Goal: Information Seeking & Learning: Learn about a topic

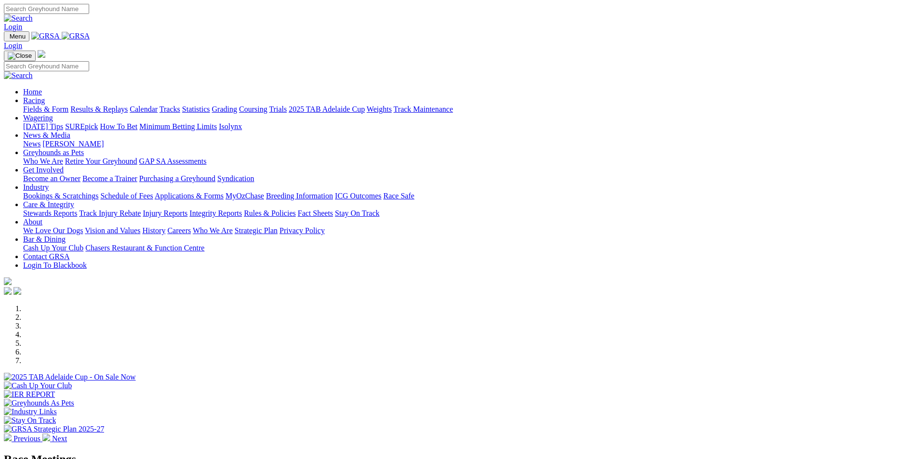
scroll to position [193, 0]
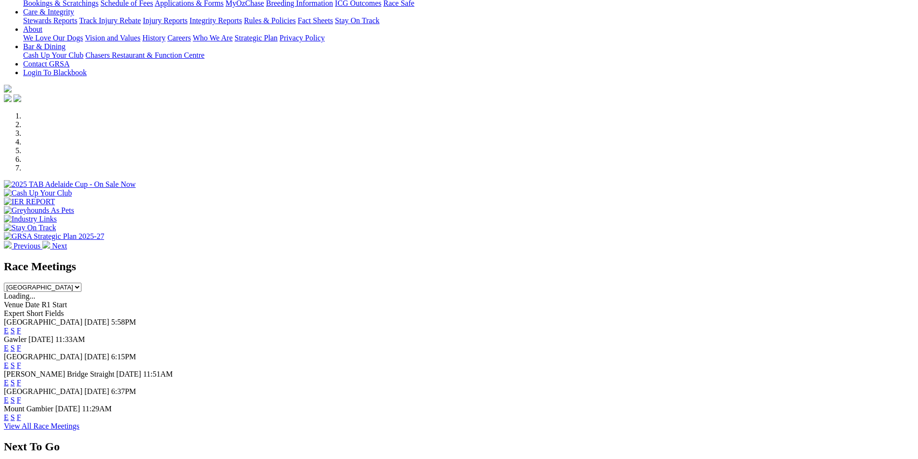
select select "QLD"
click at [81, 283] on select "[GEOGRAPHIC_DATA] [GEOGRAPHIC_DATA] [GEOGRAPHIC_DATA] [GEOGRAPHIC_DATA] [GEOGRA…" at bounding box center [43, 287] width 78 height 9
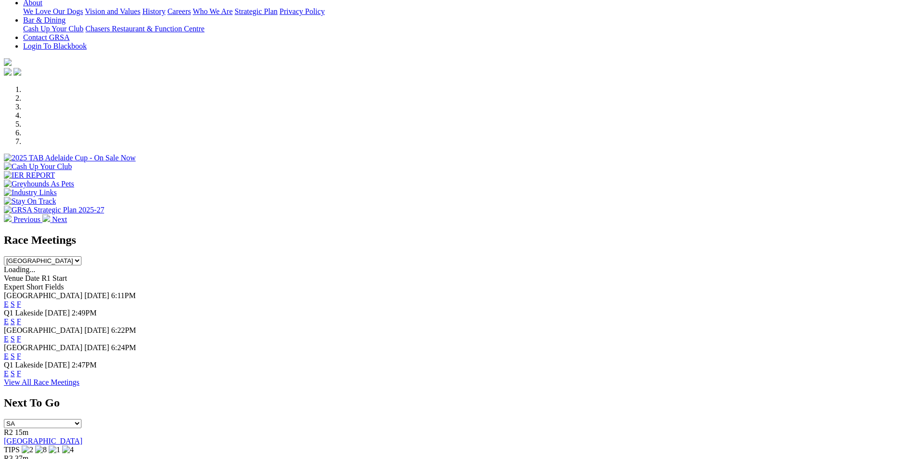
scroll to position [241, 0]
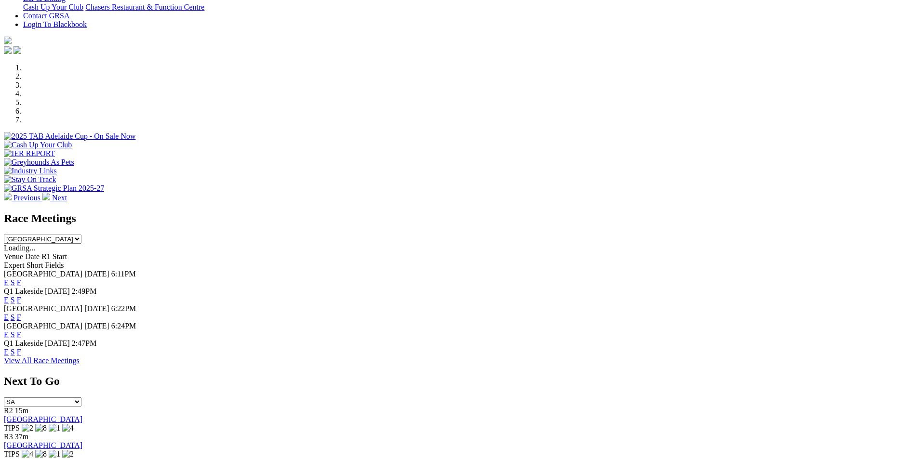
click at [21, 278] on link "F" at bounding box center [19, 282] width 4 height 8
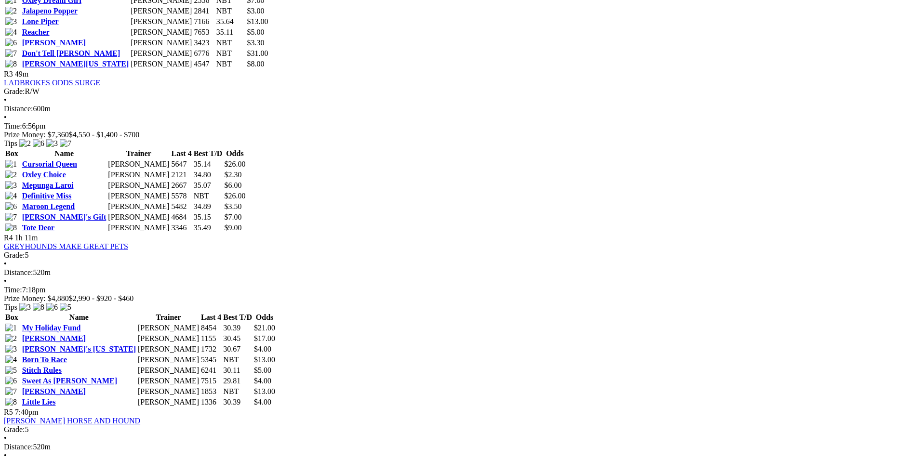
scroll to position [867, 0]
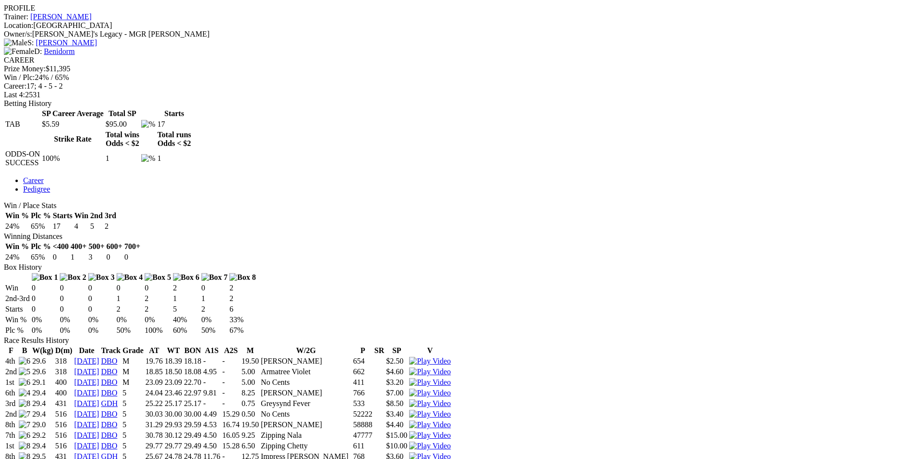
scroll to position [385, 0]
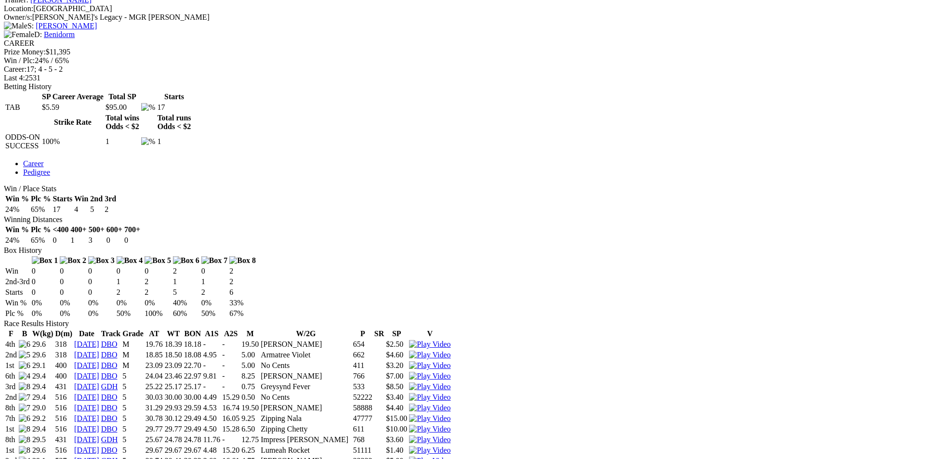
drag, startPoint x: 377, startPoint y: 192, endPoint x: 397, endPoint y: 191, distance: 20.3
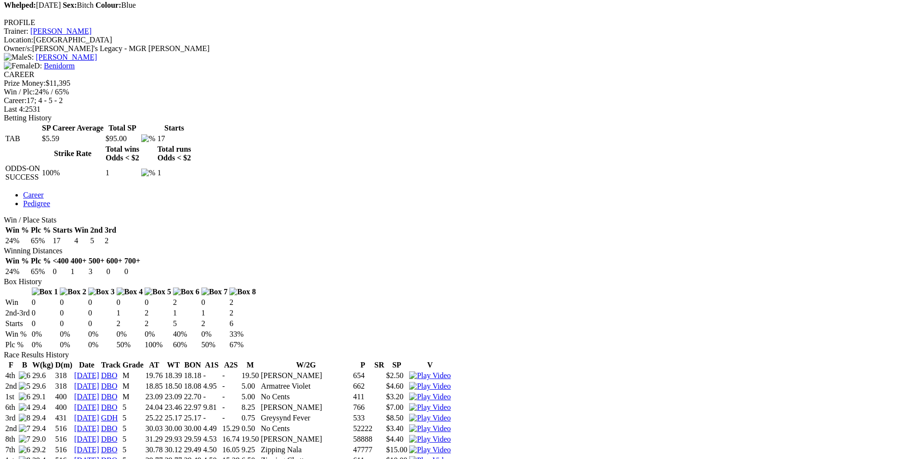
scroll to position [337, 0]
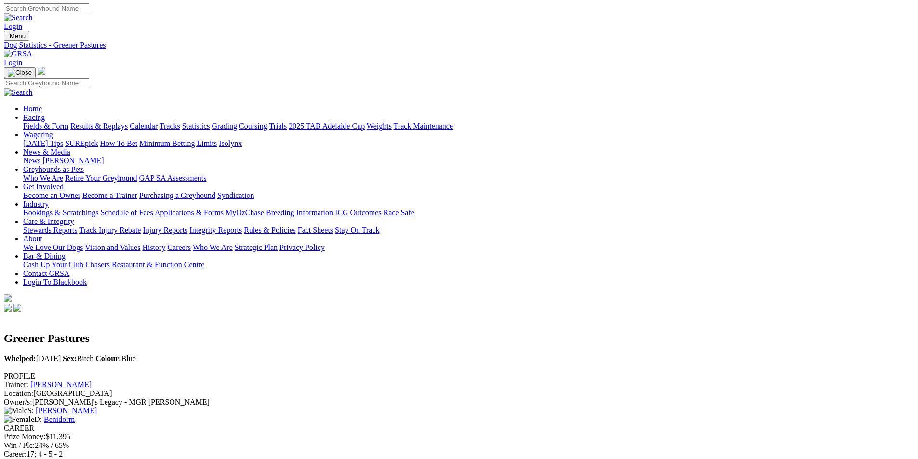
scroll to position [0, 0]
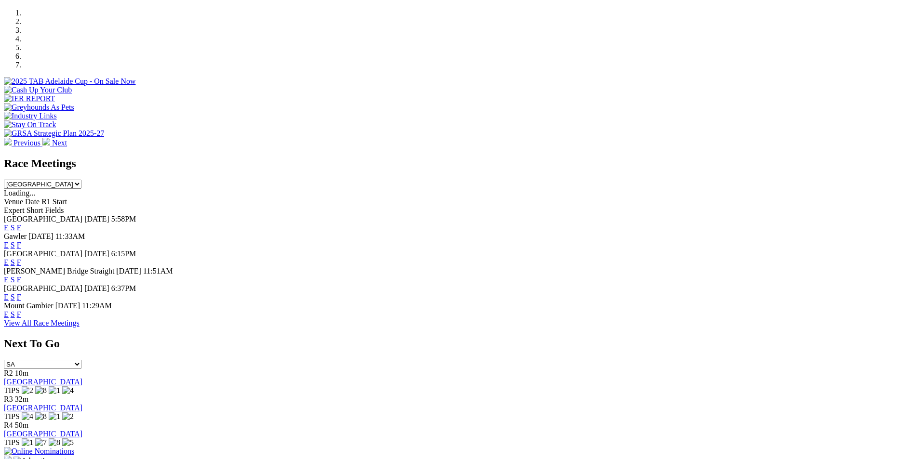
scroll to position [337, 0]
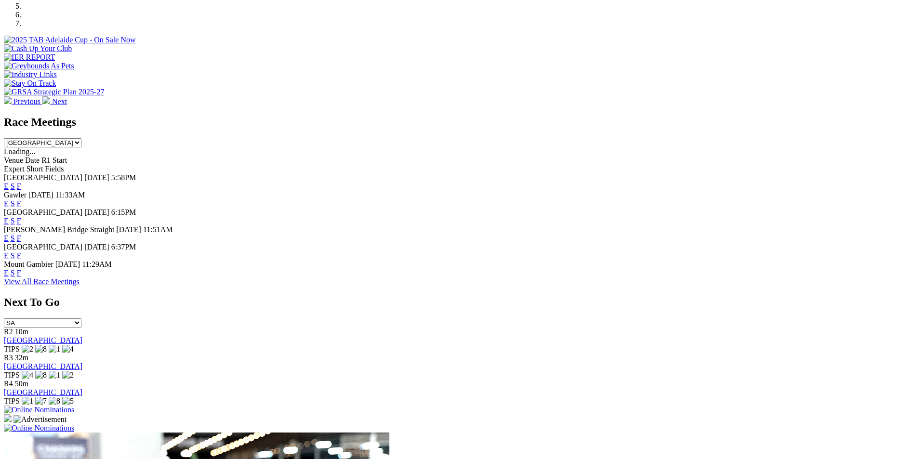
click at [81, 138] on select "South Australia New South Wales Northern Territory Queensland Tasmania Victoria…" at bounding box center [43, 142] width 78 height 9
select select "QLD"
click at [81, 138] on select "South Australia New South Wales Northern Territory Queensland Tasmania Victoria…" at bounding box center [43, 142] width 78 height 9
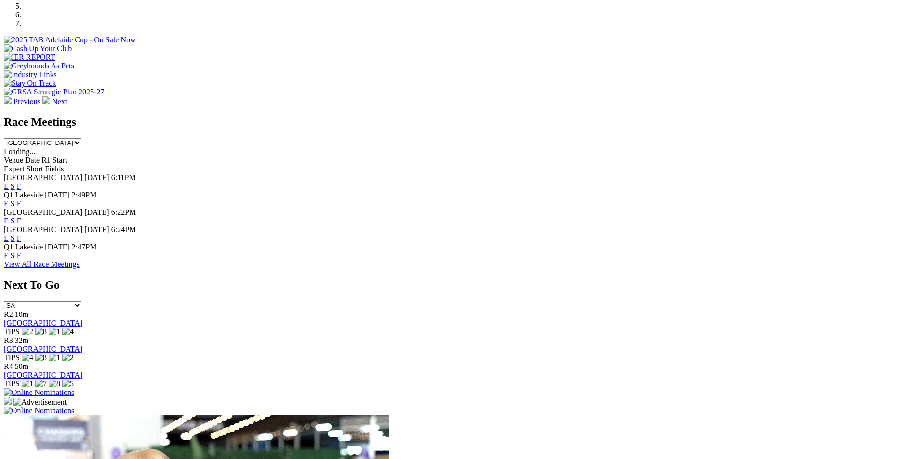
click at [21, 182] on link "F" at bounding box center [19, 186] width 4 height 8
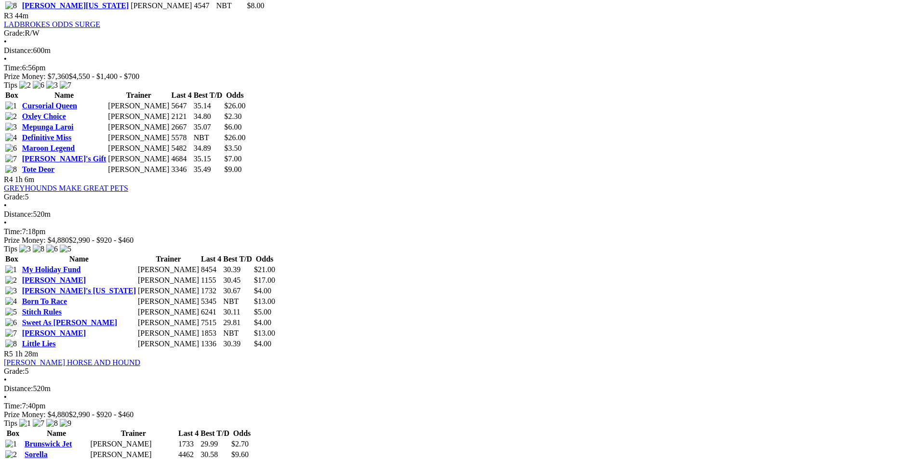
scroll to position [915, 0]
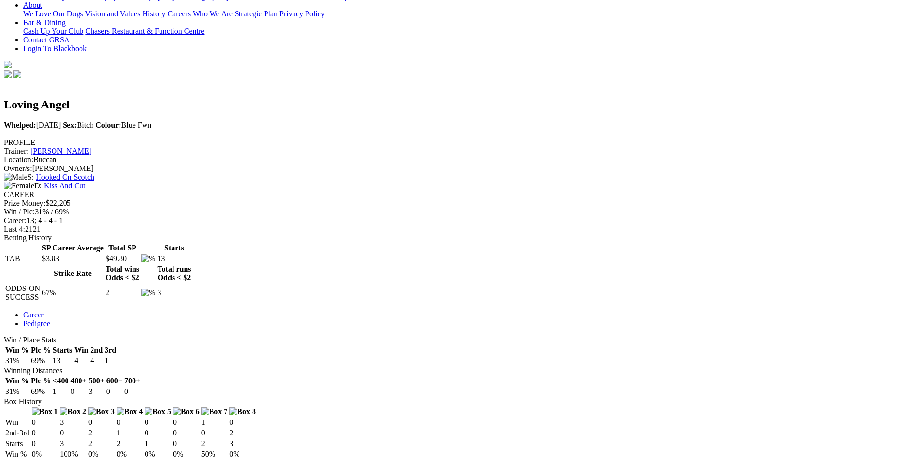
scroll to position [337, 0]
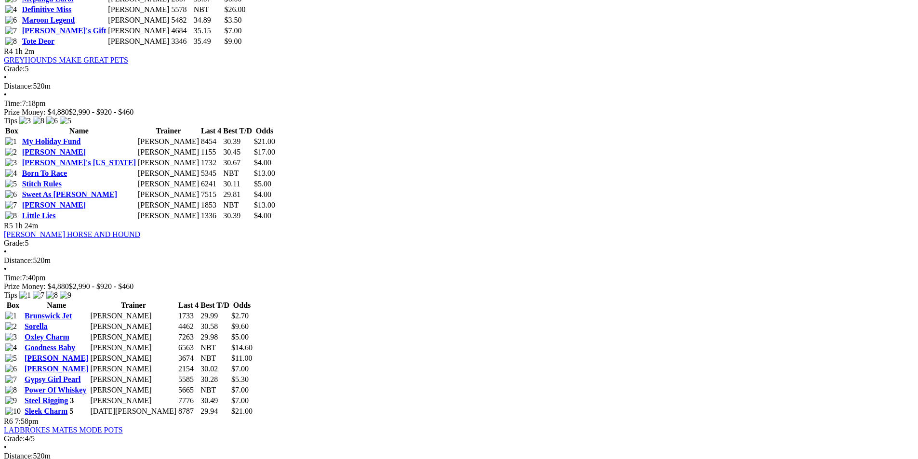
scroll to position [964, 0]
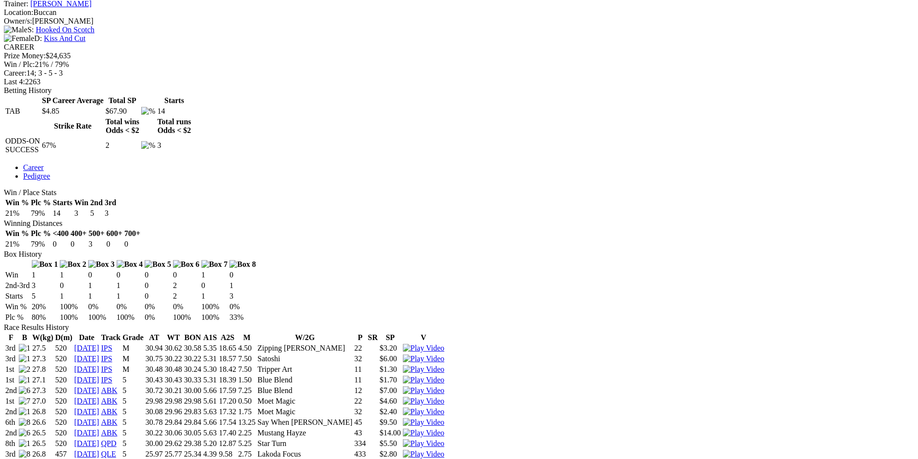
scroll to position [385, 0]
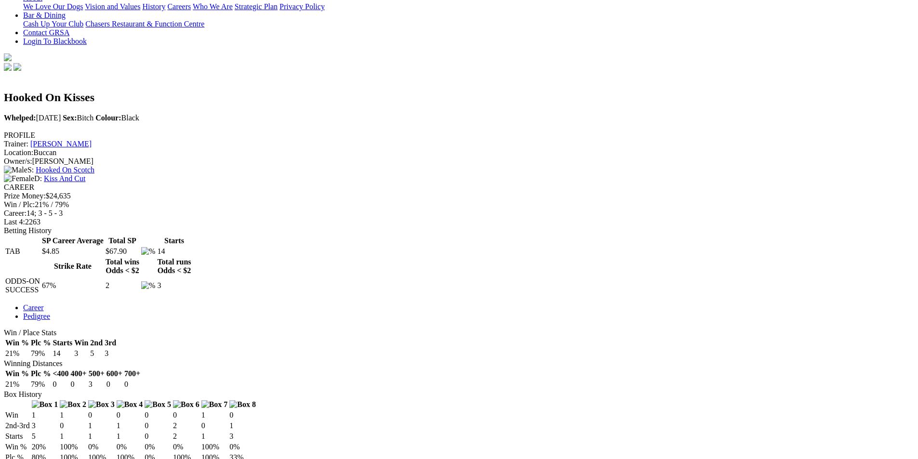
scroll to position [241, 0]
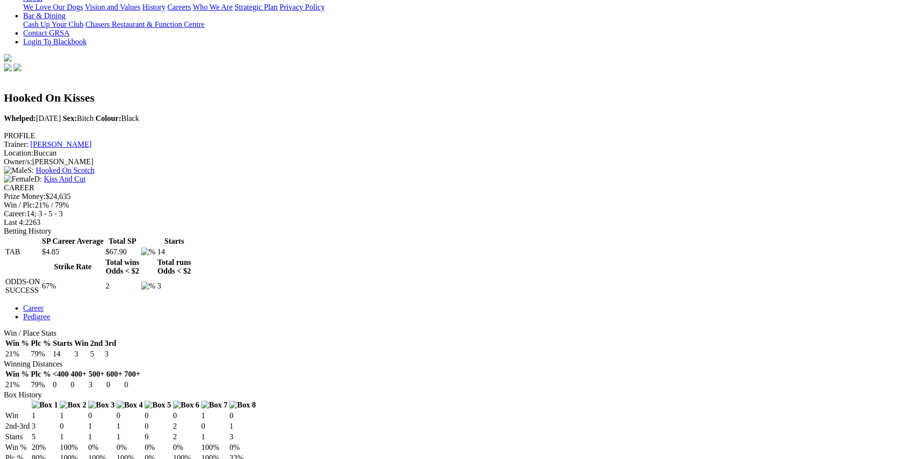
drag, startPoint x: 568, startPoint y: 26, endPoint x: 547, endPoint y: 26, distance: 20.2
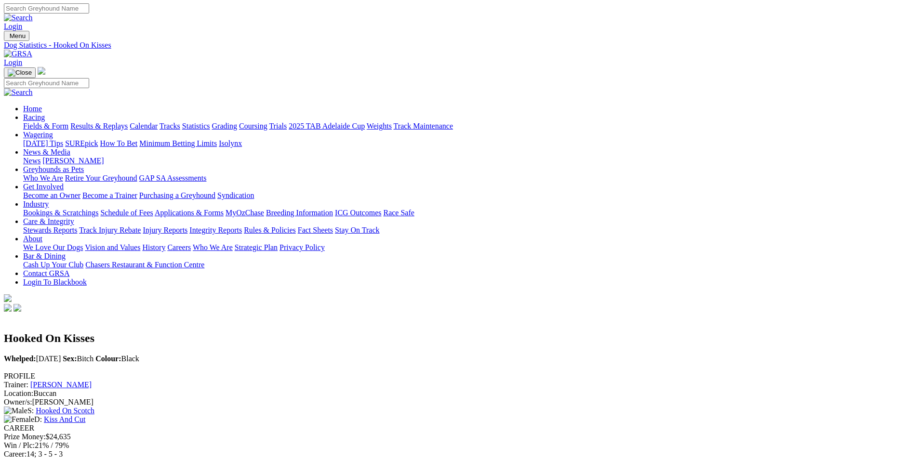
scroll to position [0, 0]
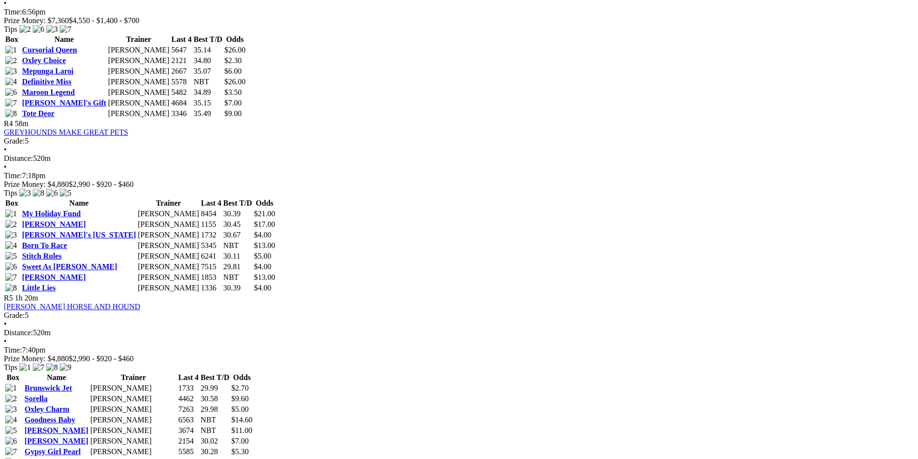
scroll to position [964, 0]
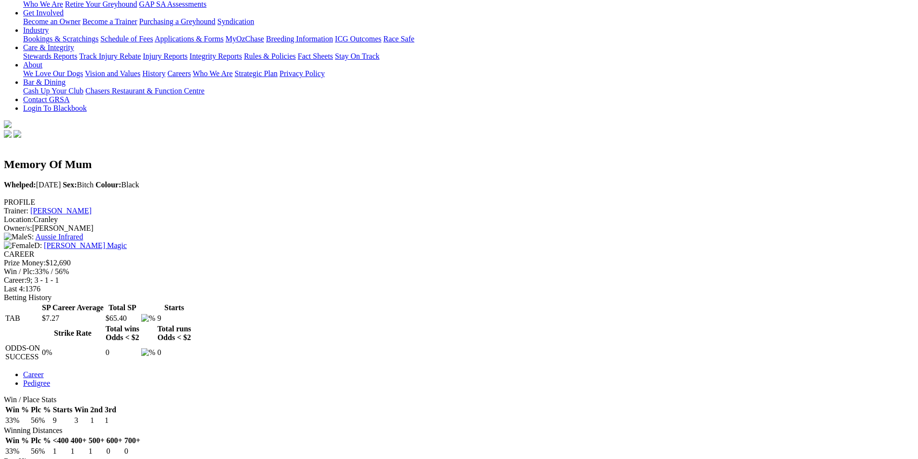
scroll to position [241, 0]
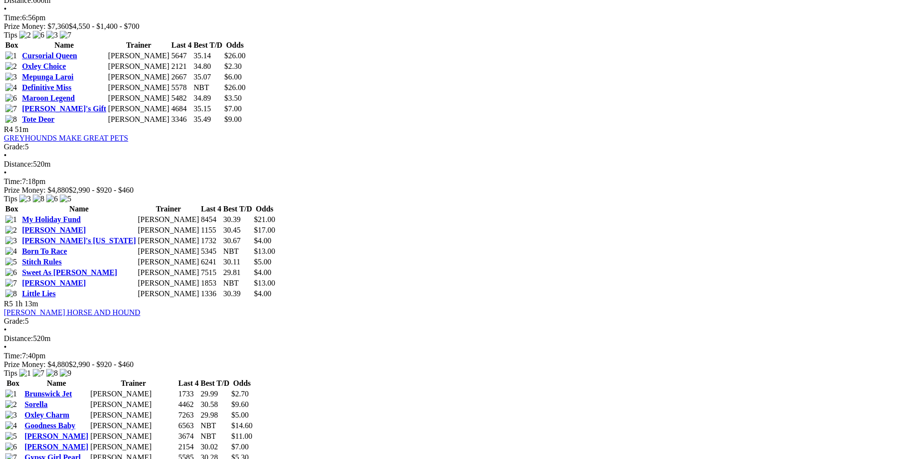
scroll to position [964, 0]
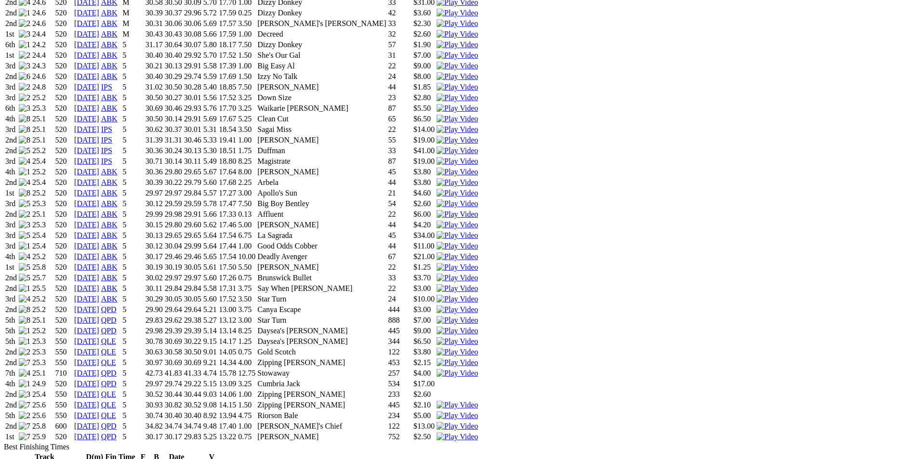
scroll to position [819, 0]
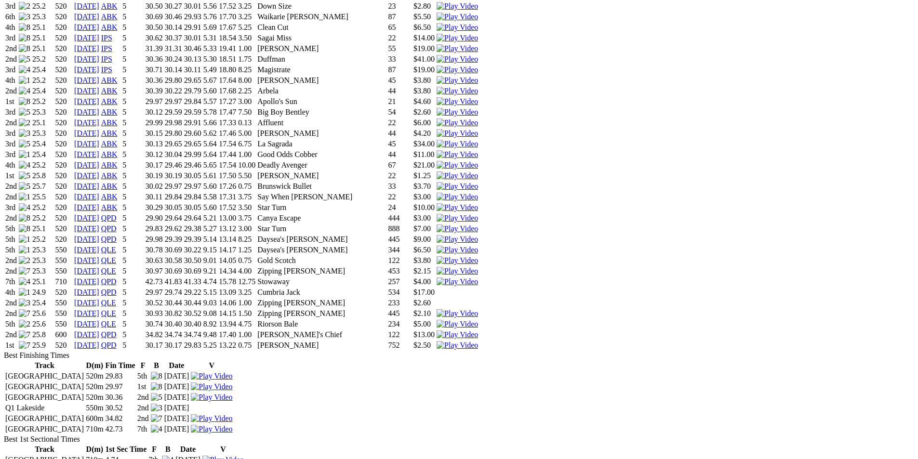
click at [478, 341] on img at bounding box center [457, 345] width 41 height 9
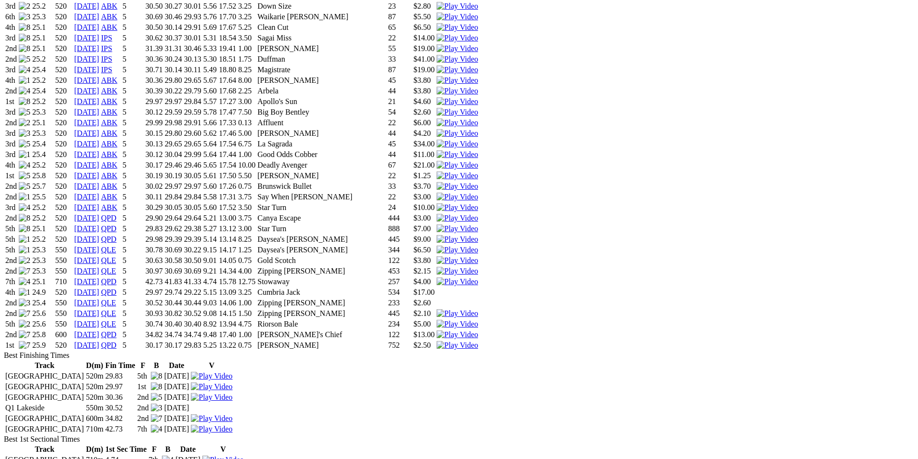
click at [478, 331] on img at bounding box center [457, 335] width 41 height 9
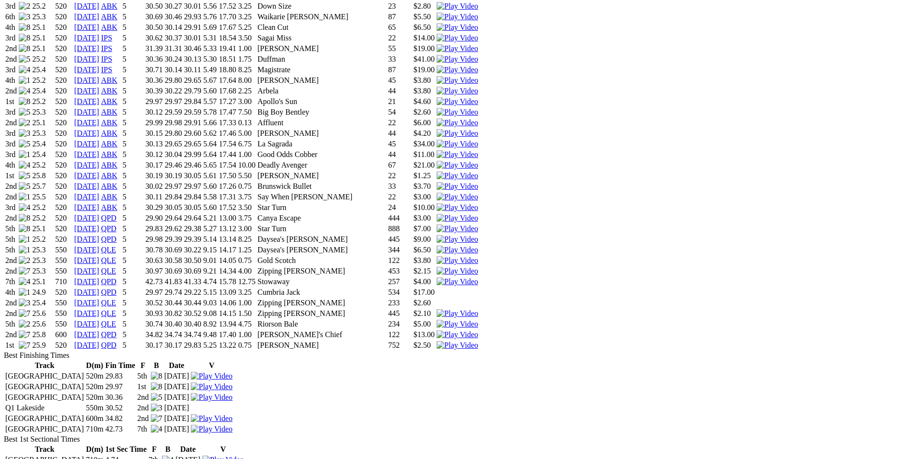
click at [478, 320] on img at bounding box center [457, 324] width 41 height 9
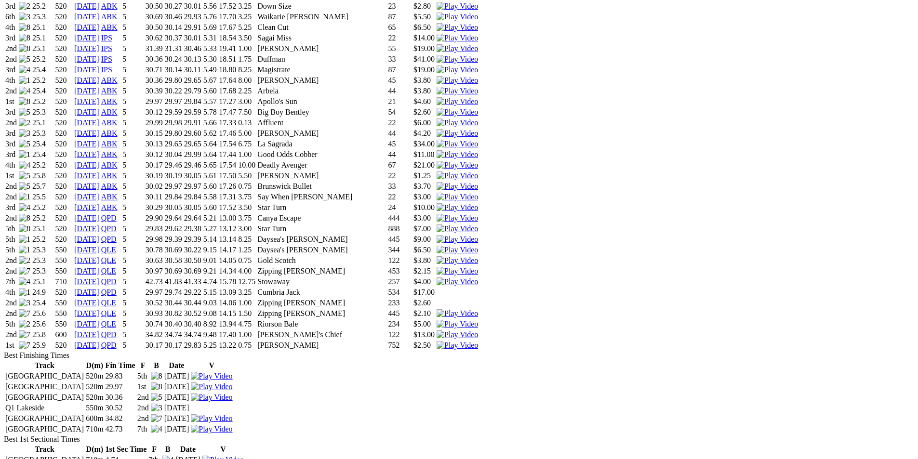
click at [478, 309] on img at bounding box center [457, 313] width 41 height 9
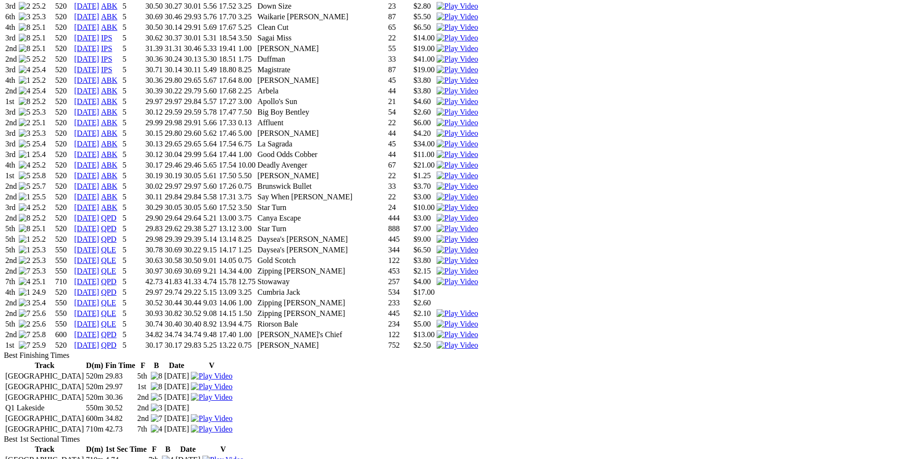
click at [478, 278] on img at bounding box center [457, 282] width 41 height 9
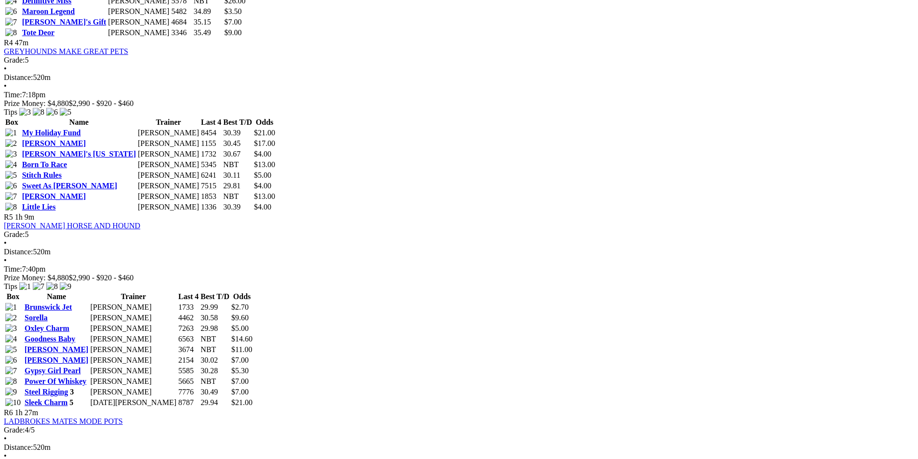
scroll to position [1012, 0]
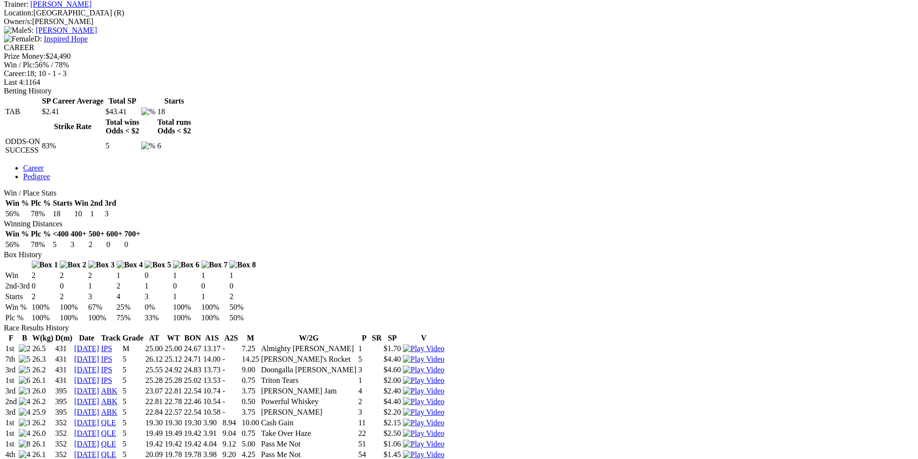
scroll to position [385, 0]
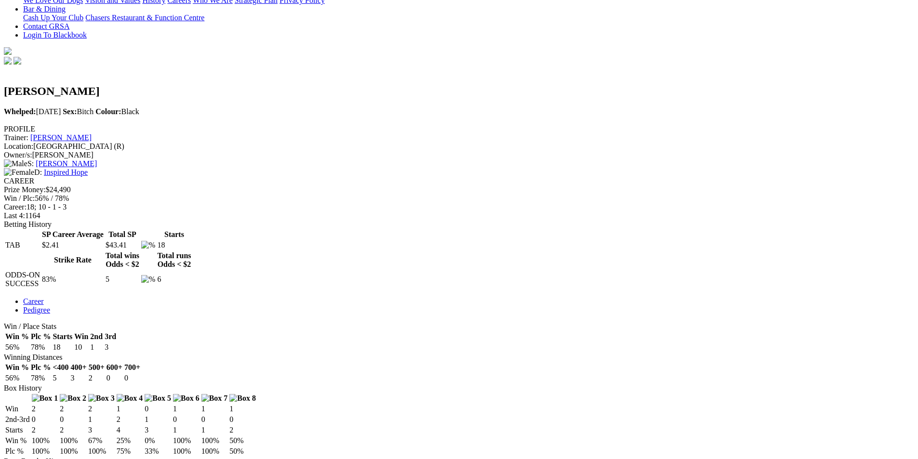
scroll to position [96, 0]
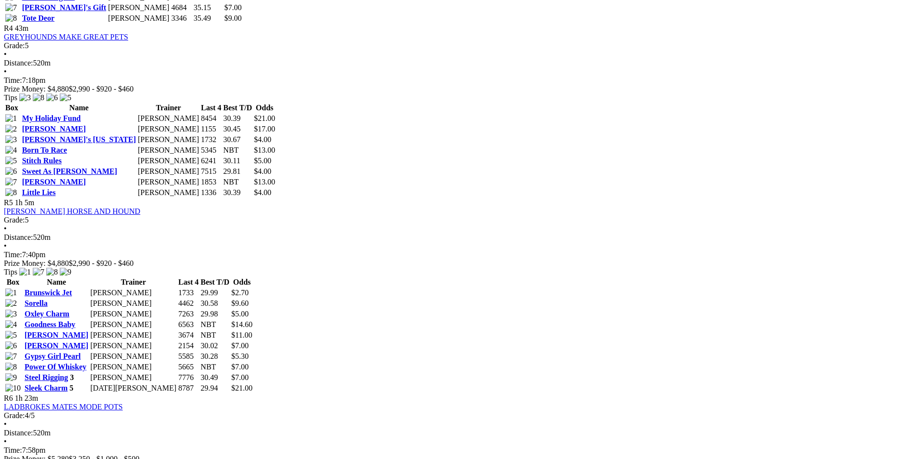
scroll to position [1012, 0]
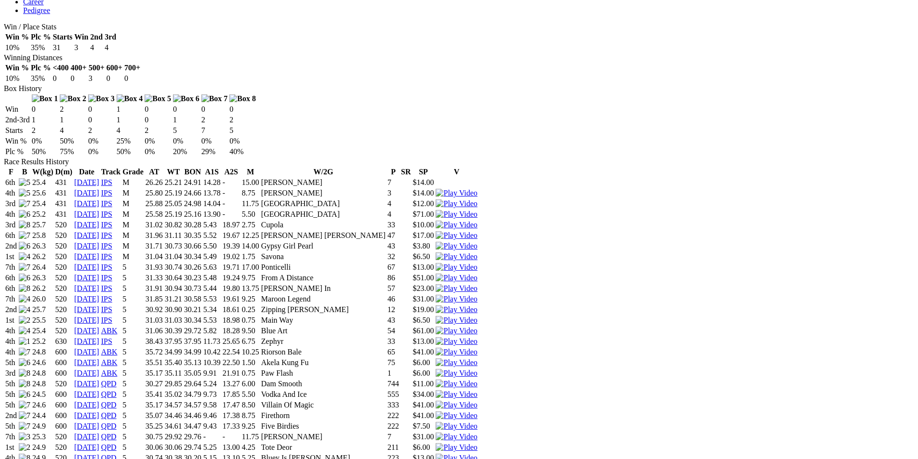
scroll to position [578, 0]
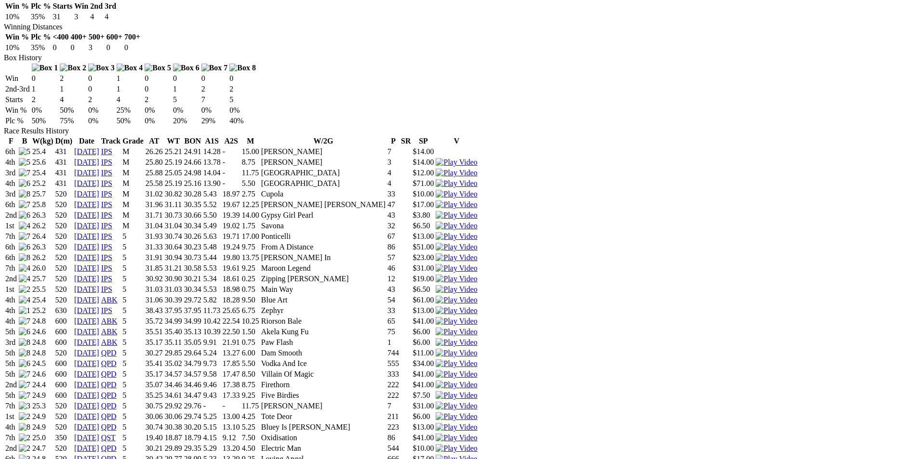
click at [477, 455] on img at bounding box center [456, 459] width 41 height 9
click at [477, 444] on img at bounding box center [456, 448] width 41 height 9
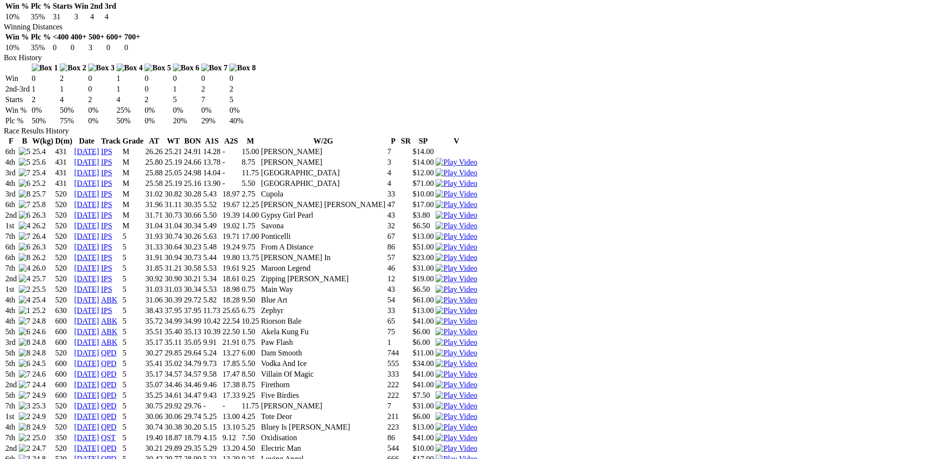
click at [477, 434] on img at bounding box center [456, 438] width 41 height 9
click at [477, 423] on img at bounding box center [456, 427] width 41 height 9
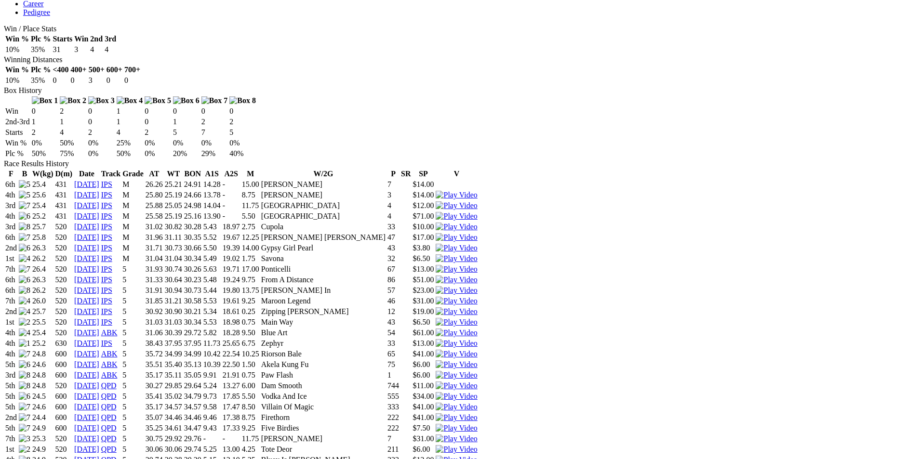
scroll to position [530, 0]
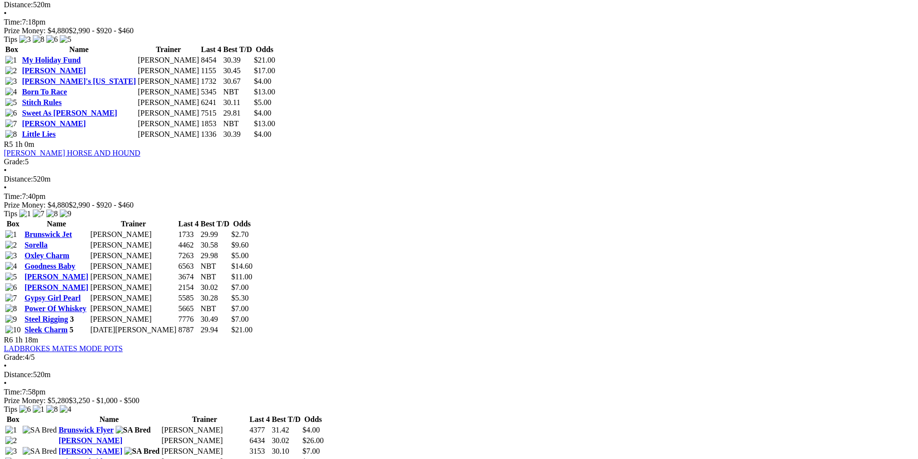
scroll to position [1060, 0]
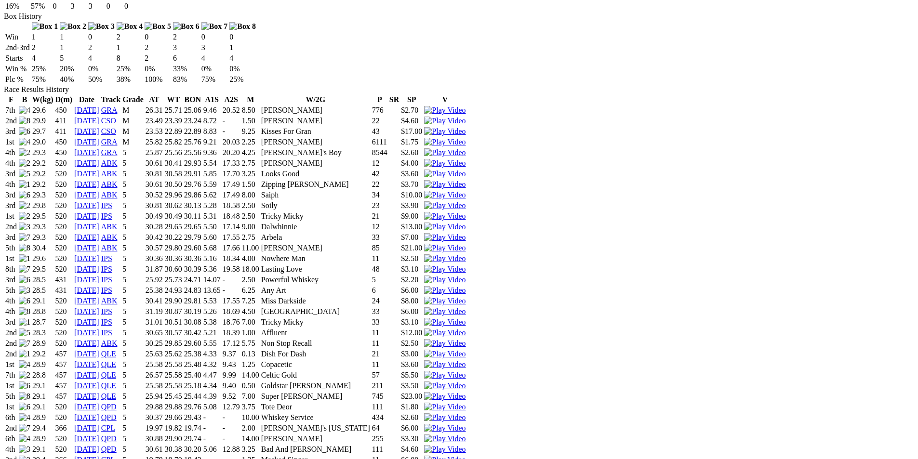
scroll to position [626, 0]
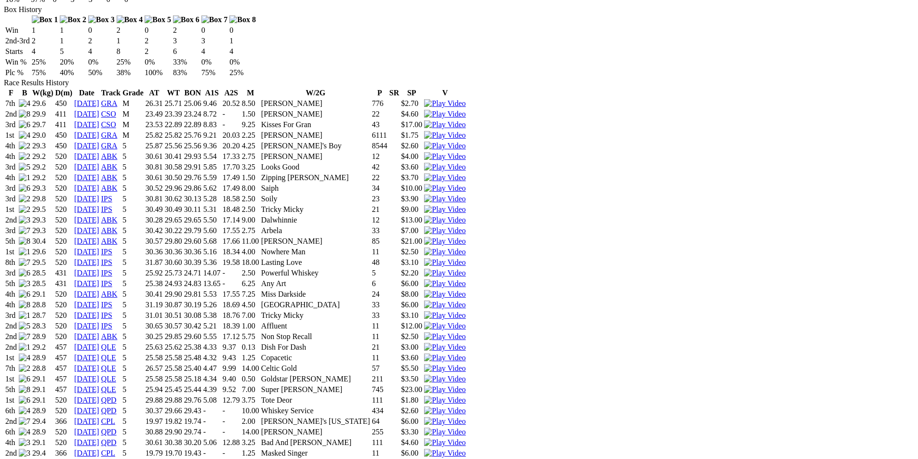
click at [465, 459] on img at bounding box center [444, 464] width 41 height 9
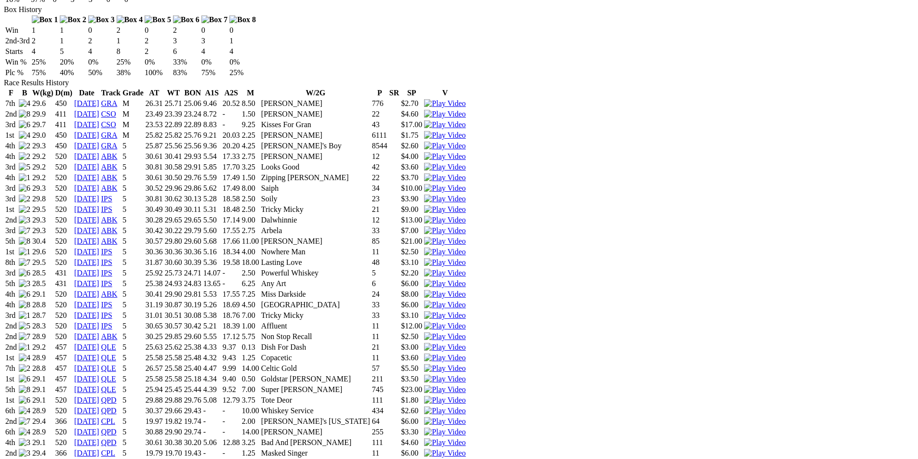
click at [465, 449] on img at bounding box center [444, 453] width 41 height 9
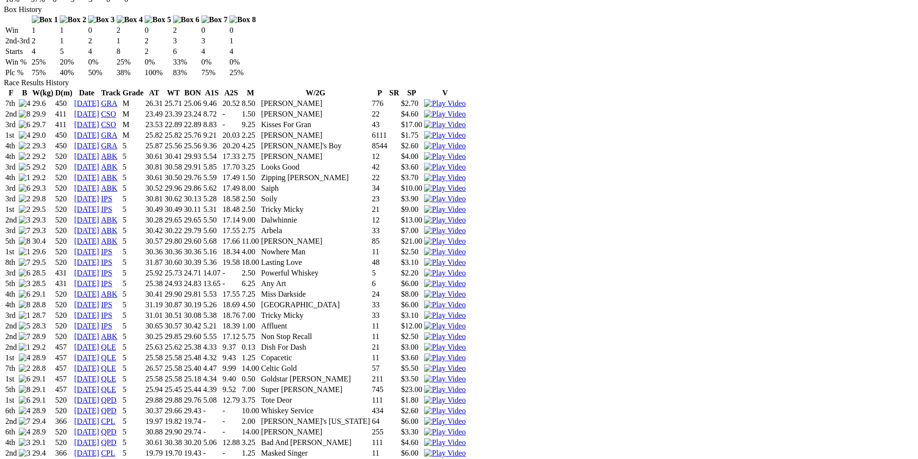
click at [465, 438] on img at bounding box center [444, 442] width 41 height 9
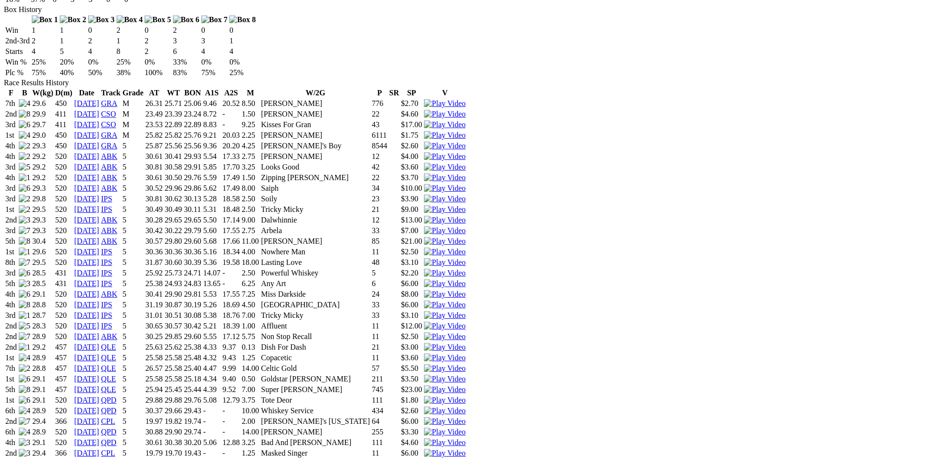
drag, startPoint x: 568, startPoint y: 28, endPoint x: 575, endPoint y: 26, distance: 7.2
